Goal: Transaction & Acquisition: Purchase product/service

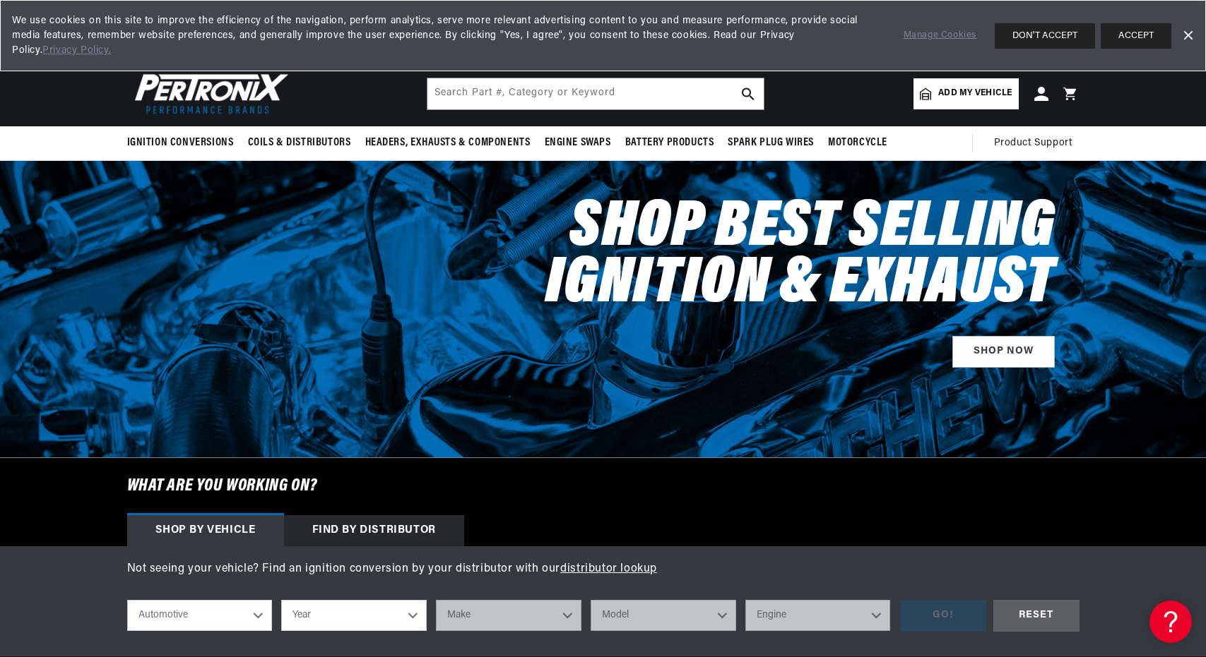
scroll to position [0, 428]
select select "1981"
select select "Volkswagen"
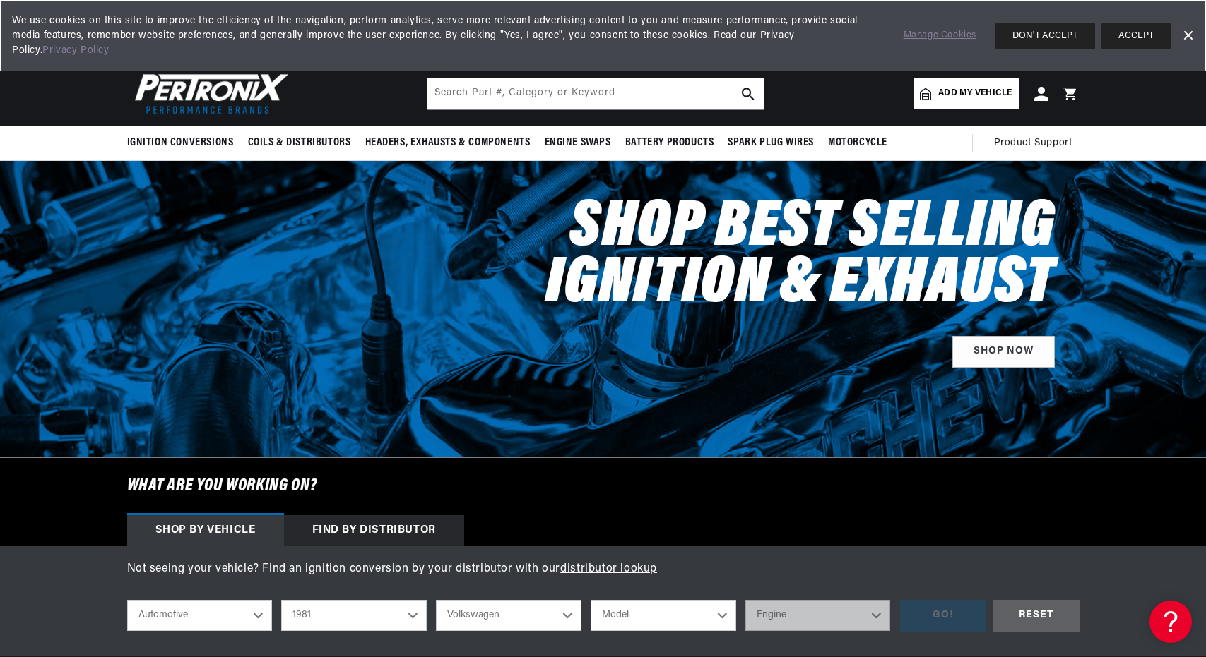
select select "Vanagon"
select select "2.0L"
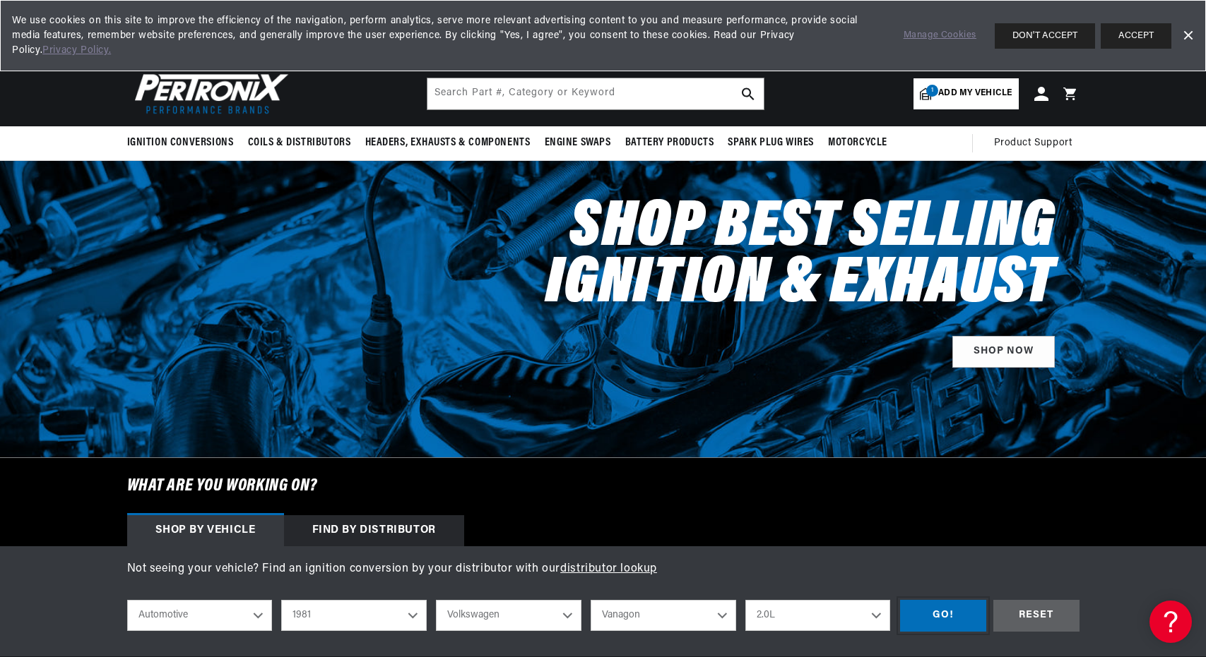
click at [924, 621] on div "GO!" at bounding box center [943, 616] width 86 height 32
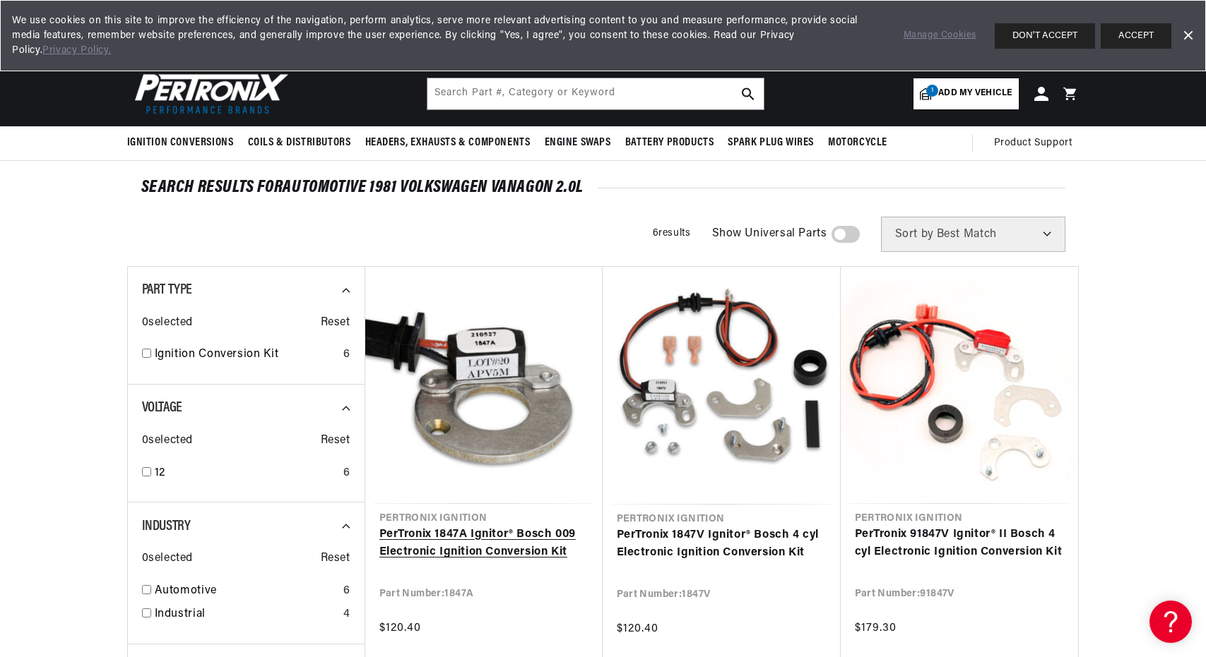
scroll to position [0, 428]
